Goal: Task Accomplishment & Management: Use online tool/utility

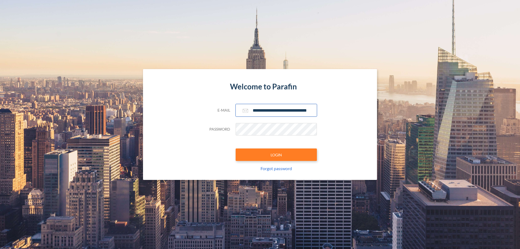
type input "**********"
click at [276, 155] on button "LOGIN" at bounding box center [276, 154] width 81 height 12
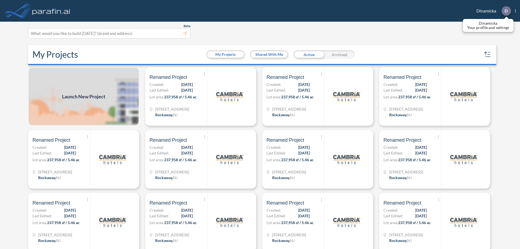
click at [506, 11] on p "D" at bounding box center [506, 10] width 3 height 5
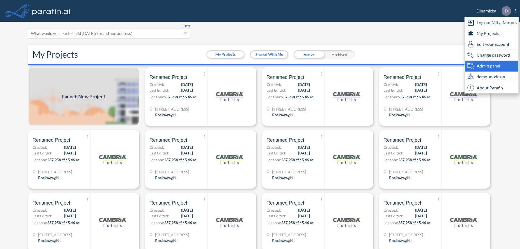
click at [492, 66] on span "Admin panel" at bounding box center [489, 66] width 24 height 7
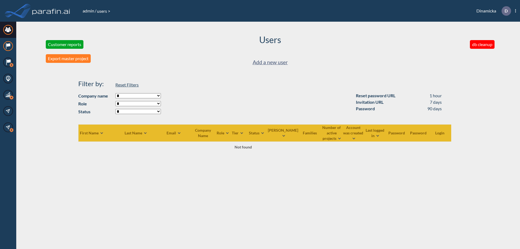
click at [8, 46] on icon at bounding box center [9, 44] width 4 height 3
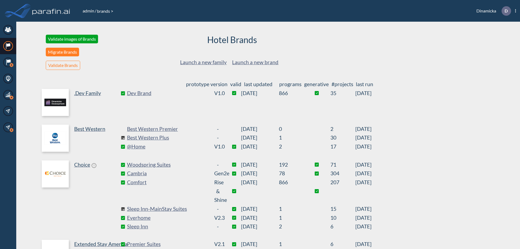
scroll to position [112, 0]
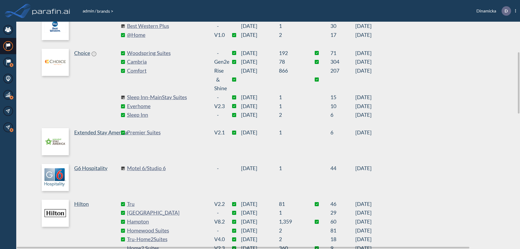
click at [167, 26] on link "Best Western Plus" at bounding box center [167, 26] width 81 height 9
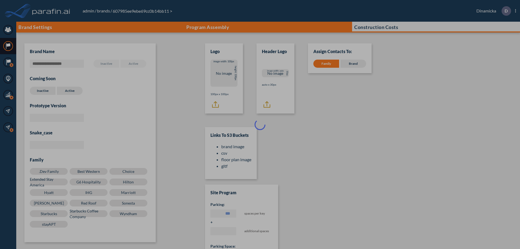
scroll to position [5, 0]
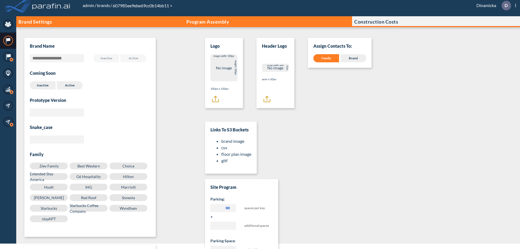
click at [208, 22] on p "Program Assembly" at bounding box center [207, 21] width 43 height 5
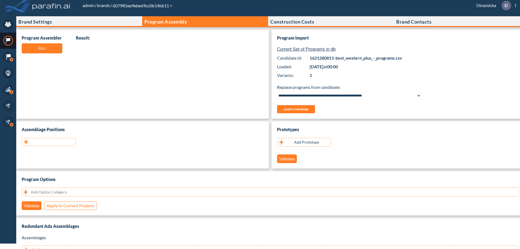
scroll to position [108, 0]
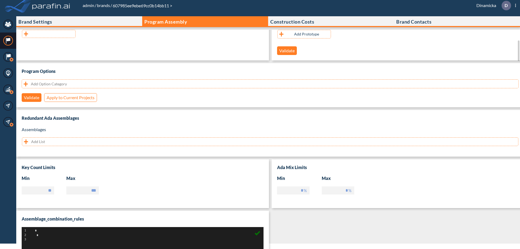
click at [49, 34] on button "button" at bounding box center [49, 34] width 54 height 8
